Goal: Navigation & Orientation: Understand site structure

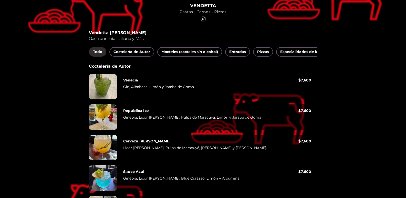
scroll to position [51, 0]
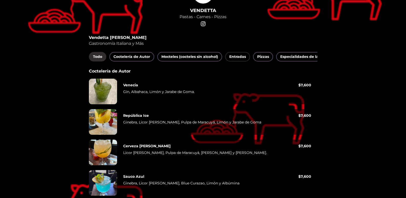
click at [241, 56] on font "Entradas" at bounding box center [237, 56] width 17 height 5
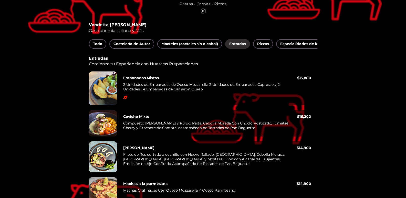
scroll to position [43, 0]
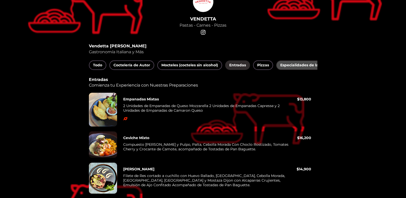
click at [290, 64] on font "Especialidades de la Casa" at bounding box center [304, 65] width 48 height 5
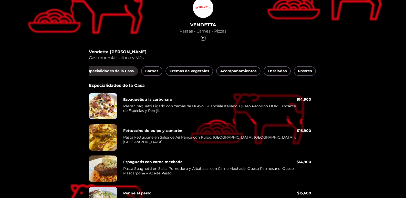
scroll to position [0, 205]
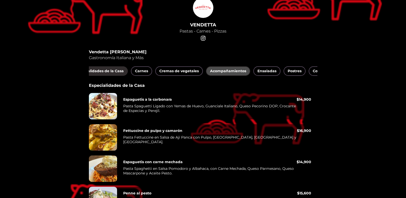
click at [239, 71] on font "Acompañamientos" at bounding box center [228, 71] width 36 height 5
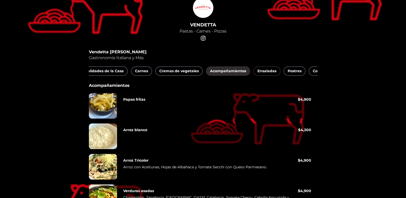
click at [264, 70] on font "Ensaladas" at bounding box center [266, 71] width 19 height 5
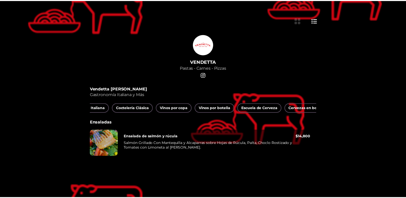
scroll to position [0, 450]
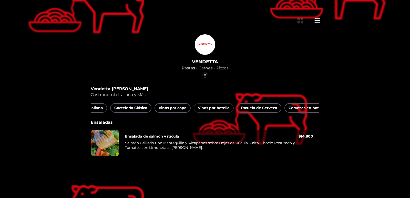
click at [211, 108] on font "Vinos por botella" at bounding box center [214, 107] width 32 height 5
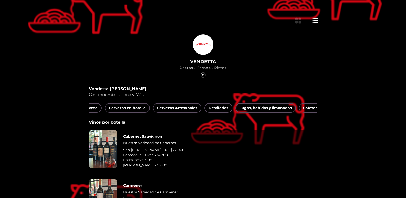
scroll to position [0, 636]
click at [209, 109] on font "Destilados" at bounding box center [211, 107] width 20 height 5
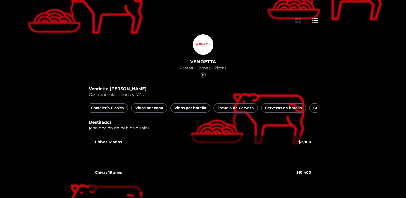
scroll to position [0, 451]
click at [132, 109] on font "Coctelería Clásica" at bounding box center [127, 107] width 33 height 5
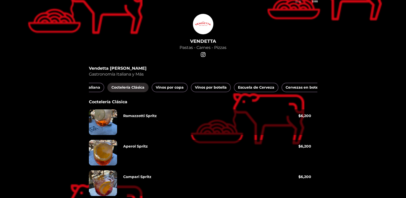
scroll to position [0, 0]
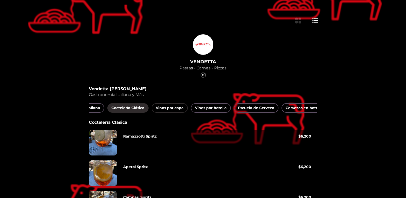
click at [172, 108] on font "Vinos por copa" at bounding box center [170, 107] width 28 height 5
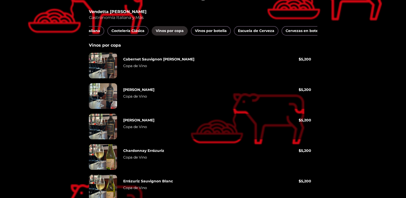
scroll to position [100, 0]
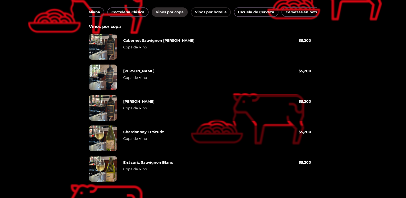
click at [203, 10] on font "Vinos por botella" at bounding box center [211, 12] width 32 height 5
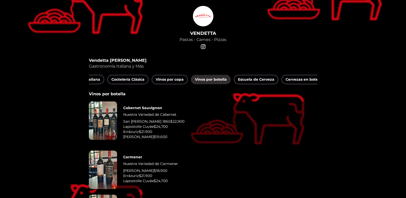
scroll to position [23, 0]
